Goal: Entertainment & Leisure: Consume media (video, audio)

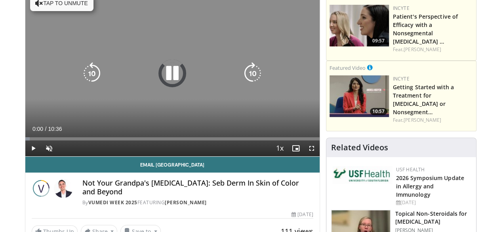
scroll to position [119, 0]
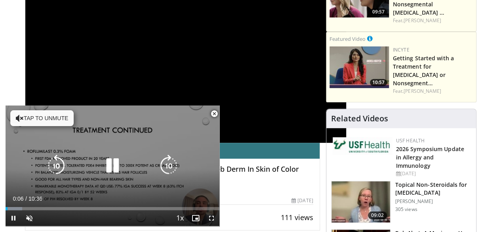
click at [41, 115] on button "Tap to unmute" at bounding box center [41, 118] width 63 height 16
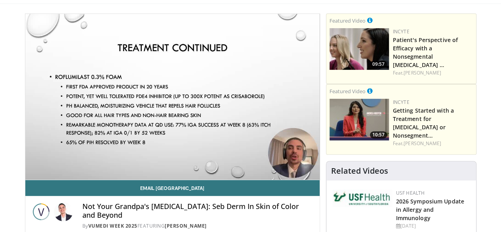
scroll to position [79, 0]
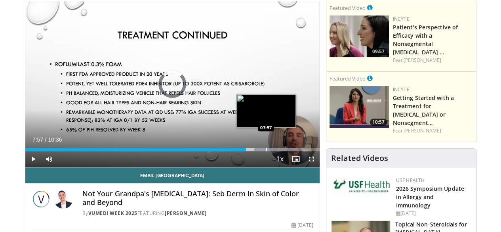
click at [266, 151] on div "Progress Bar" at bounding box center [266, 149] width 1 height 3
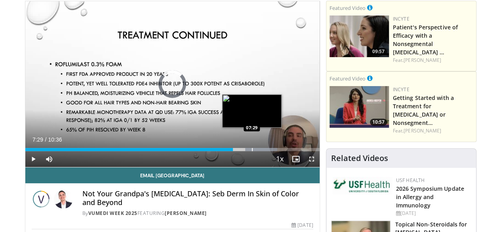
click at [252, 151] on div "Progress Bar" at bounding box center [252, 149] width 1 height 3
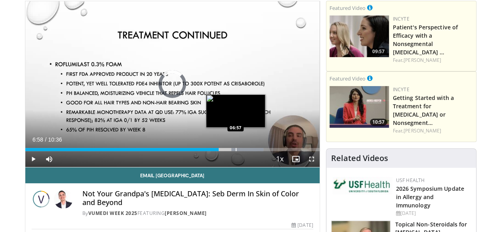
click at [236, 151] on div "Progress Bar" at bounding box center [236, 149] width 1 height 3
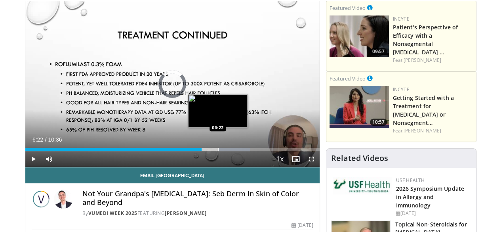
click at [218, 151] on div "Progress Bar" at bounding box center [218, 149] width 1 height 3
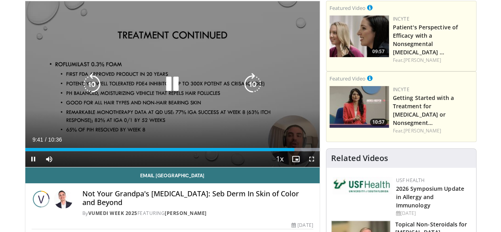
click at [169, 89] on icon "Video Player" at bounding box center [172, 84] width 22 height 22
click at [167, 88] on icon "Video Player" at bounding box center [172, 84] width 22 height 22
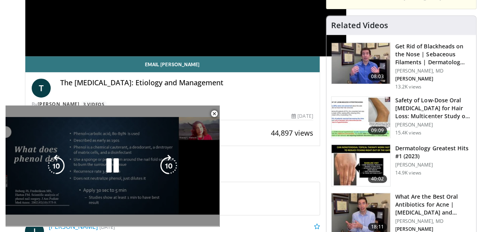
scroll to position [278, 0]
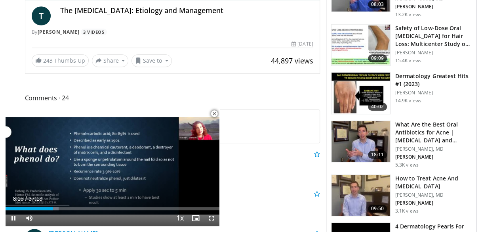
click at [217, 114] on span "Video Player" at bounding box center [215, 114] width 16 height 16
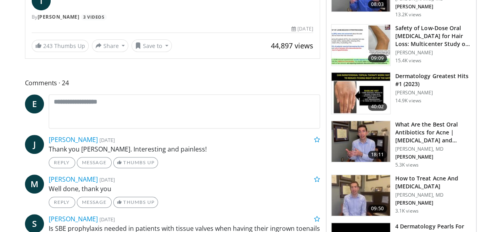
scroll to position [96, 0]
